Goal: Task Accomplishment & Management: Use online tool/utility

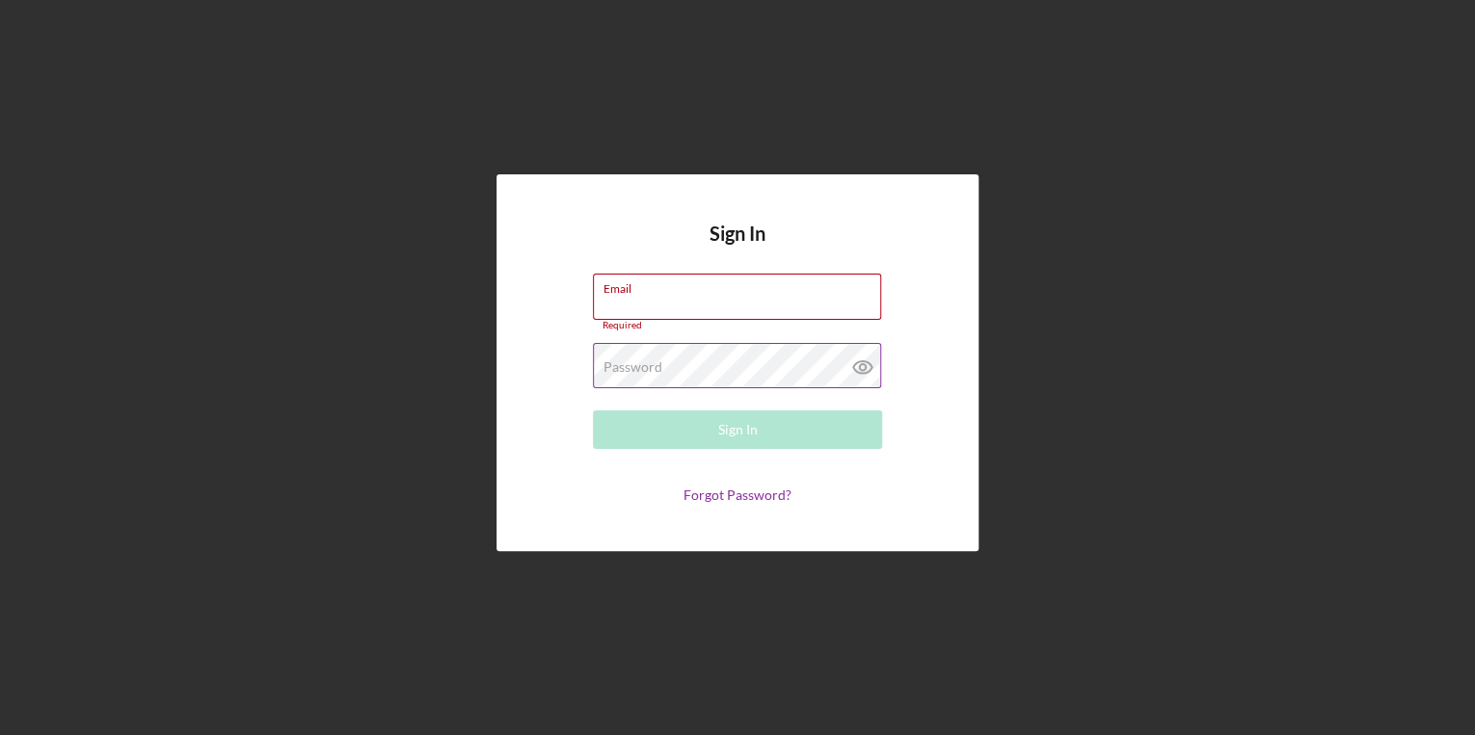
type input "[PERSON_NAME][EMAIL_ADDRESS][PERSON_NAME][DOMAIN_NAME]"
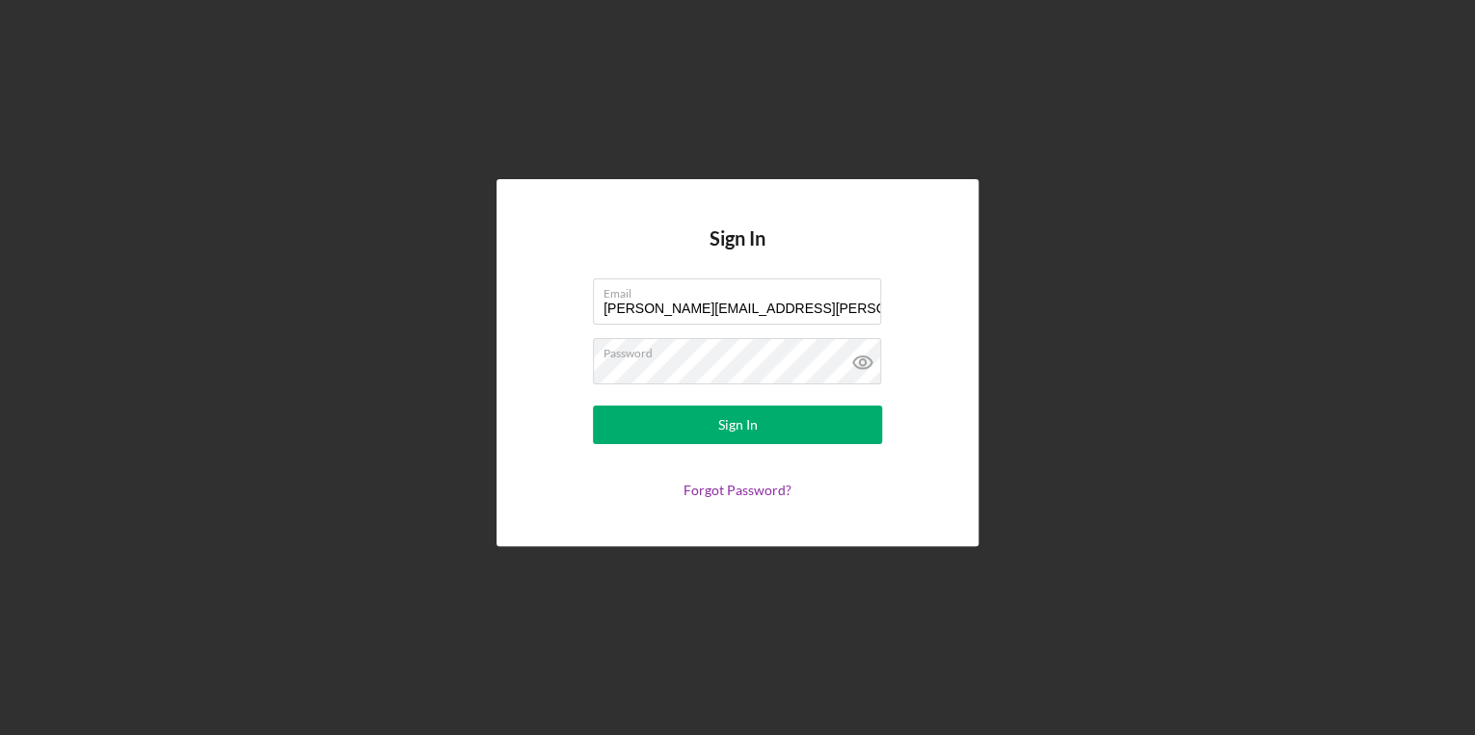
click at [947, 366] on div "Sign In Email [PERSON_NAME][EMAIL_ADDRESS][PERSON_NAME][DOMAIN_NAME] Password S…" at bounding box center [737, 362] width 482 height 367
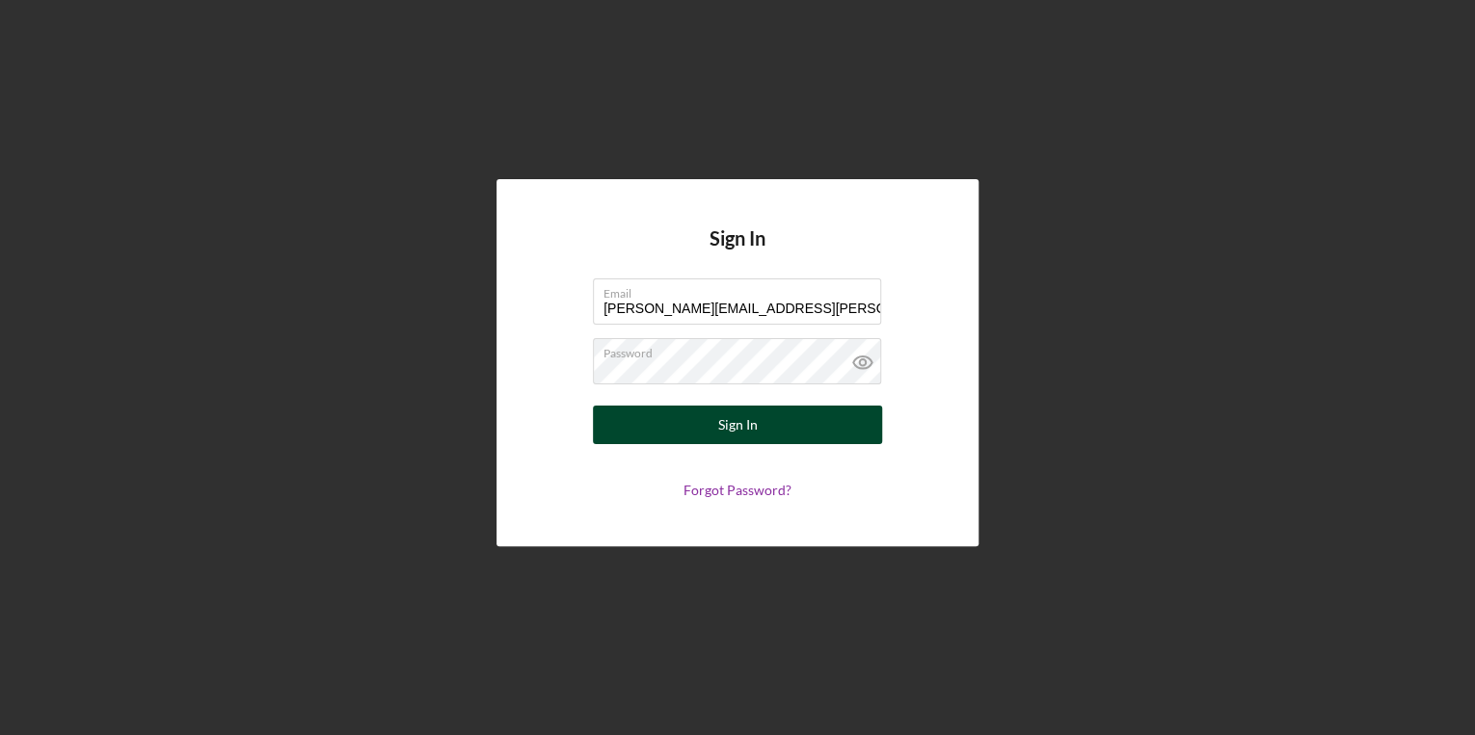
click at [822, 428] on button "Sign In" at bounding box center [737, 425] width 289 height 39
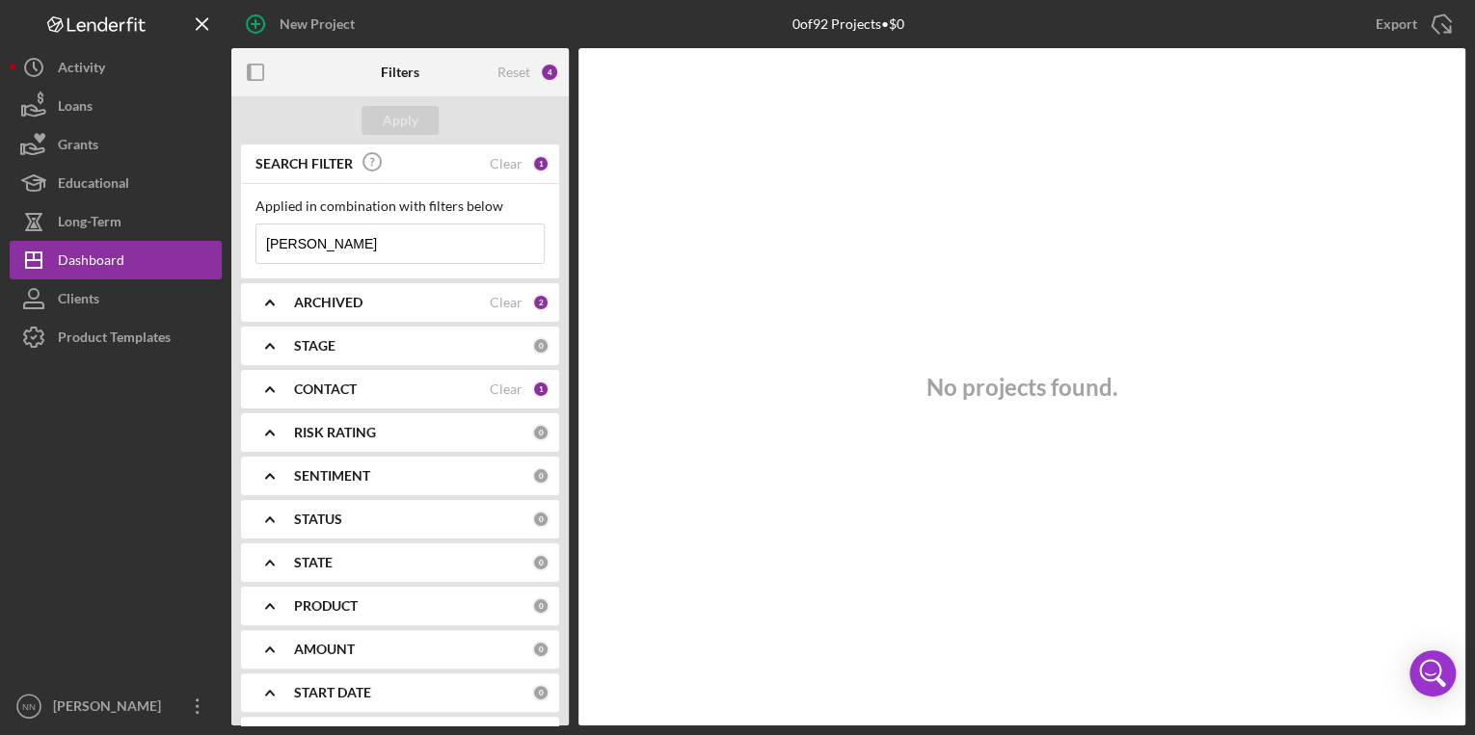
drag, startPoint x: 329, startPoint y: 232, endPoint x: 231, endPoint y: 230, distance: 97.4
click at [231, 230] on div "SEARCH FILTER Clear 1 Applied in combination with filters below [PERSON_NAME] I…" at bounding box center [399, 435] width 337 height 581
paste input "Heinovych"
type input "Heinovych"
